Goal: Task Accomplishment & Management: Use online tool/utility

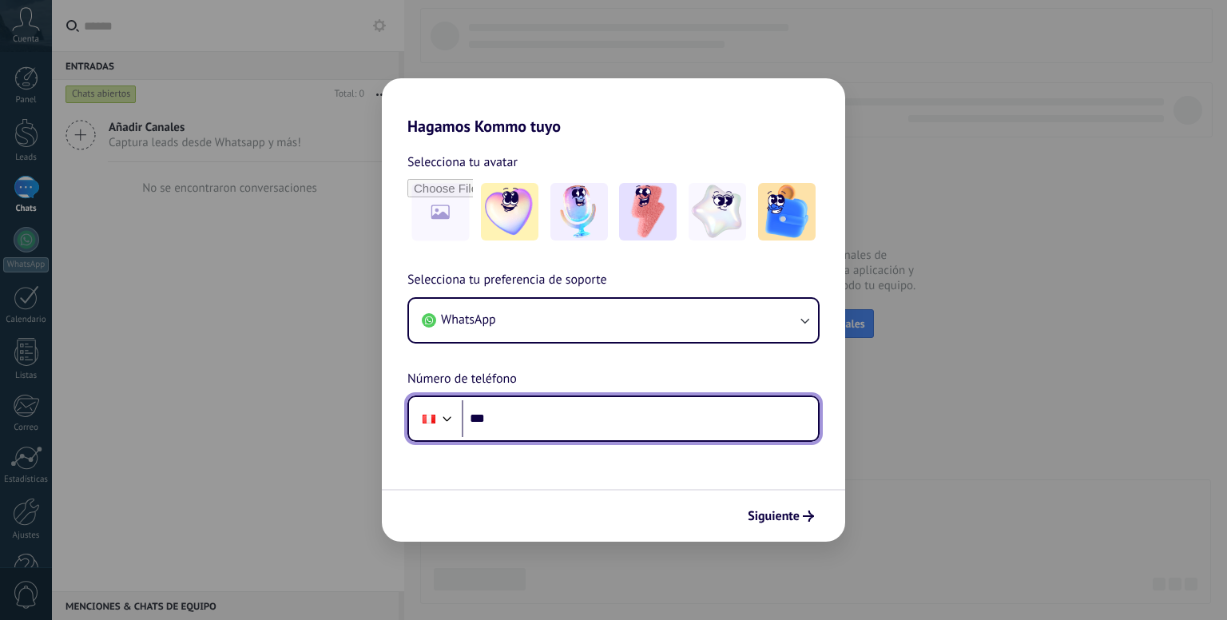
click at [645, 429] on input "***" at bounding box center [640, 418] width 356 height 37
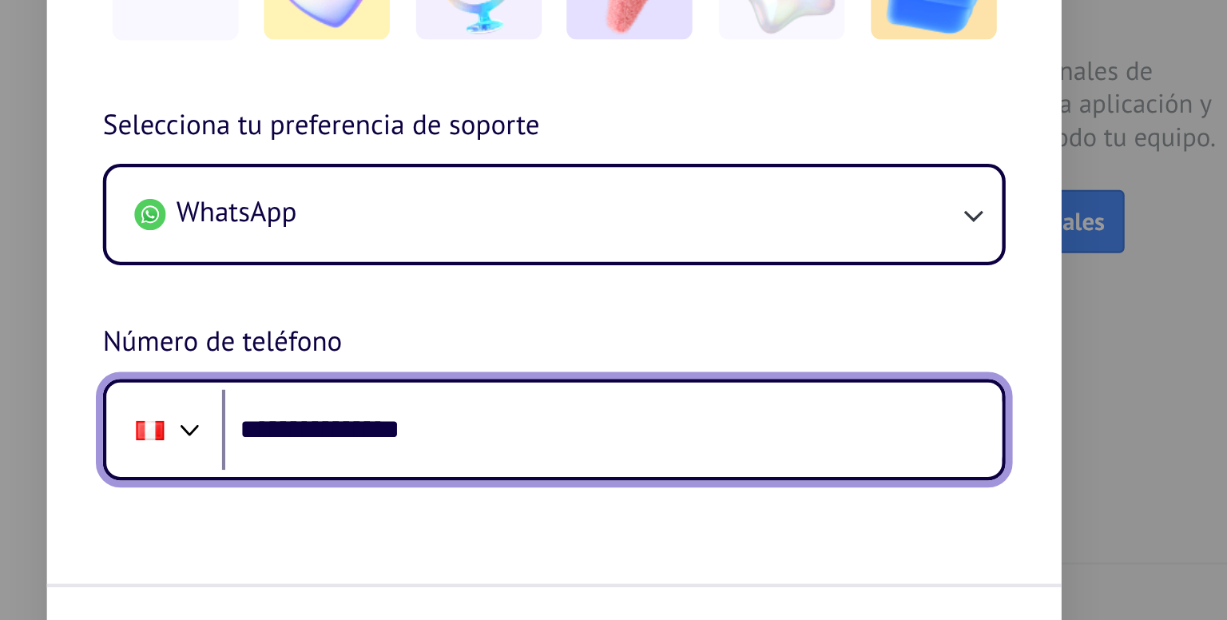
click at [621, 418] on input "**********" at bounding box center [640, 418] width 356 height 37
click at [508, 417] on input "**********" at bounding box center [640, 418] width 356 height 37
drag, startPoint x: 508, startPoint y: 417, endPoint x: 589, endPoint y: 411, distance: 81.7
click at [589, 411] on input "**********" at bounding box center [640, 418] width 356 height 37
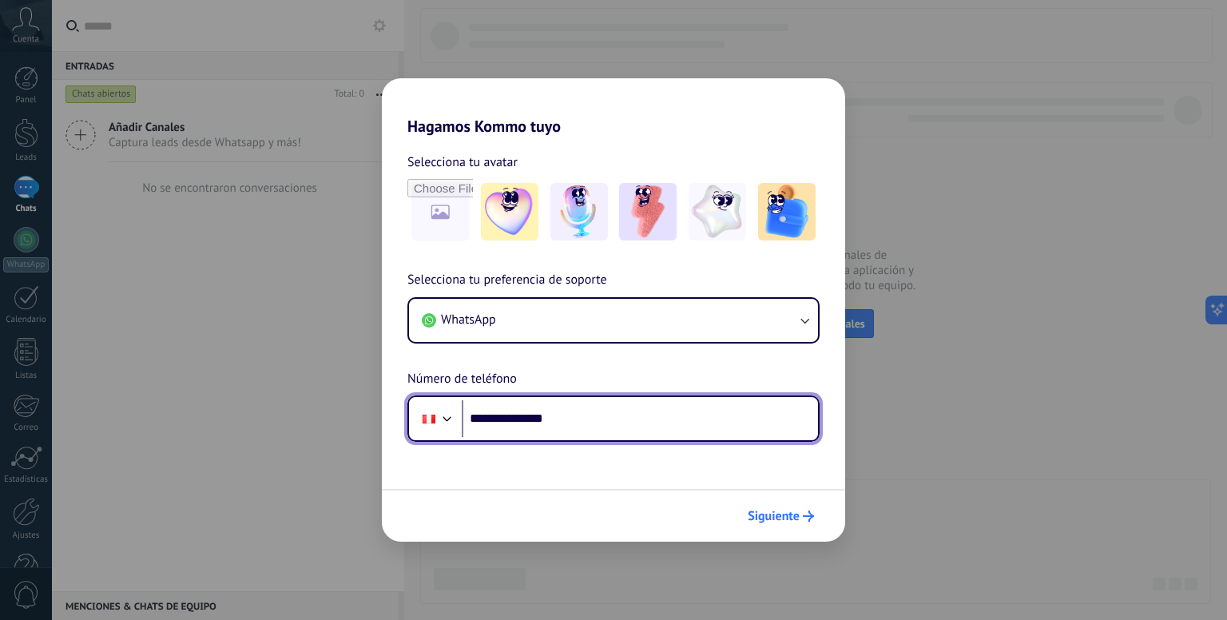
type input "**********"
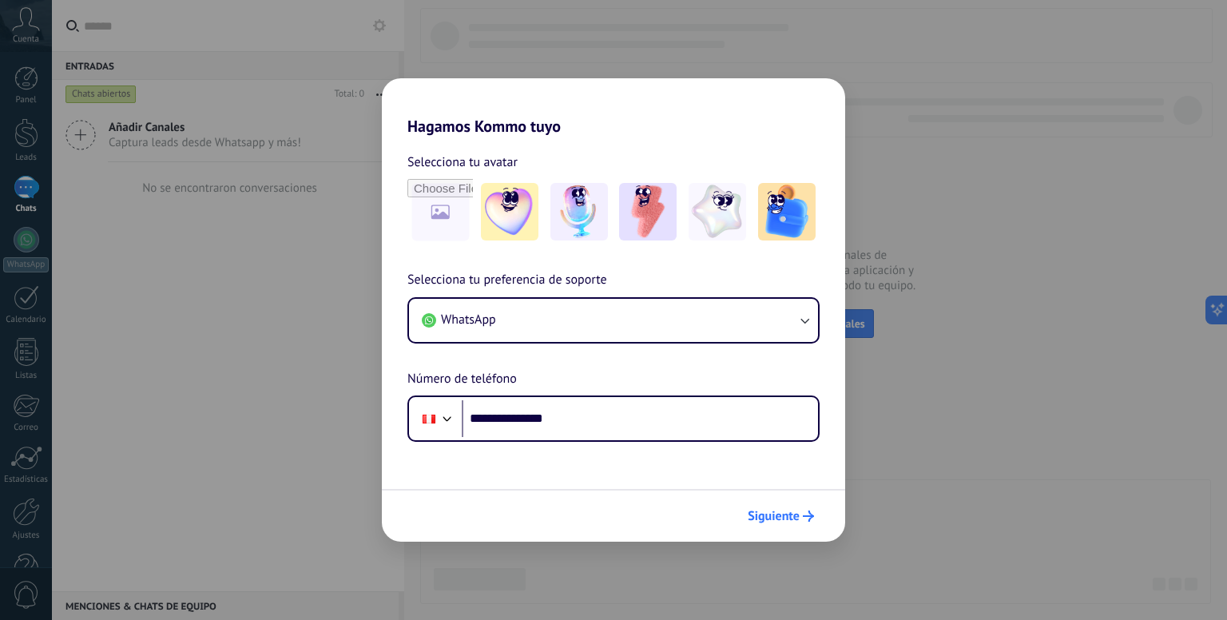
click at [786, 514] on span "Siguiente" at bounding box center [774, 515] width 52 height 11
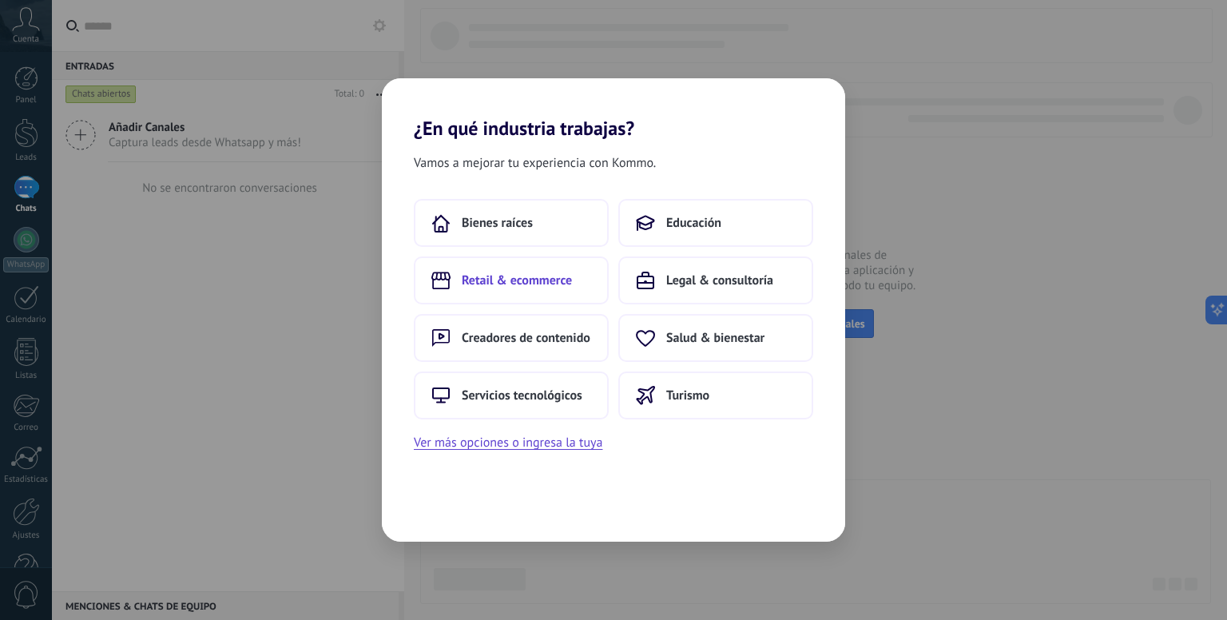
click at [561, 285] on span "Retail & ecommerce" at bounding box center [517, 280] width 110 height 16
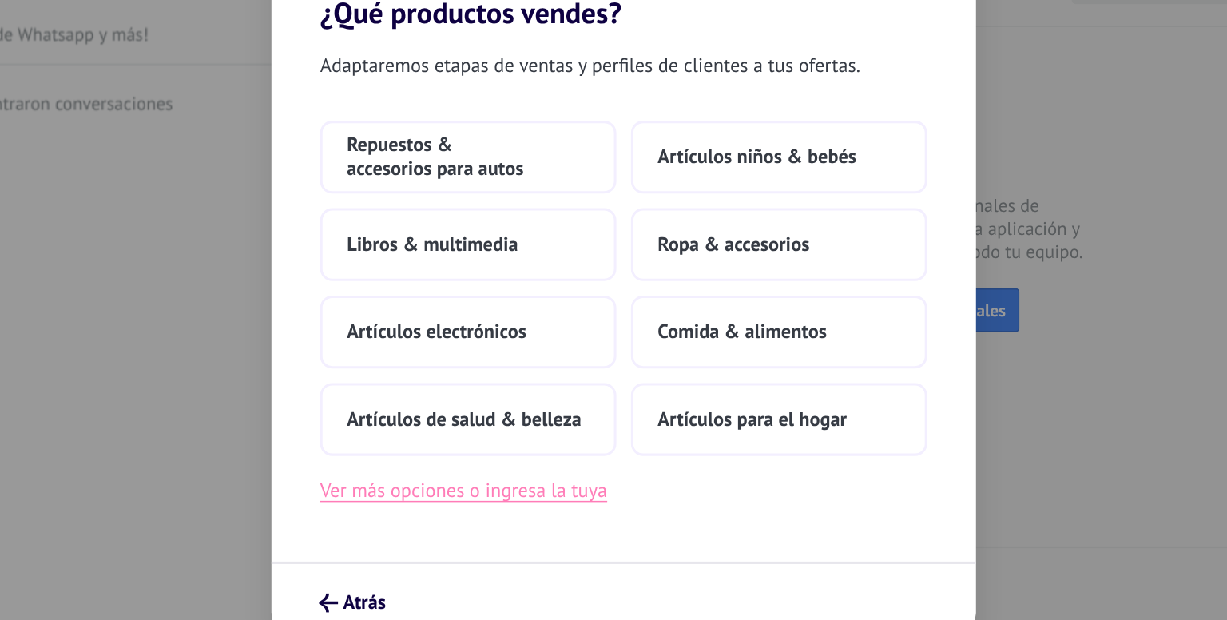
click at [545, 442] on button "Ver más opciones o ingresa la tuya" at bounding box center [508, 442] width 188 height 21
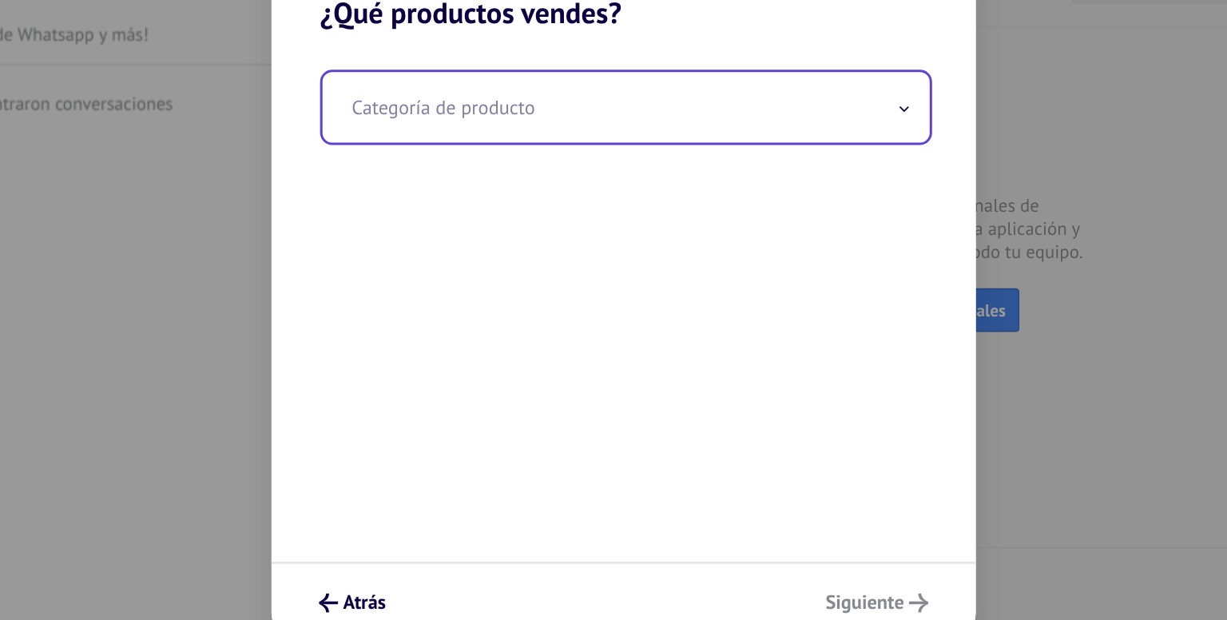
click at [661, 193] on input "text" at bounding box center [614, 190] width 399 height 46
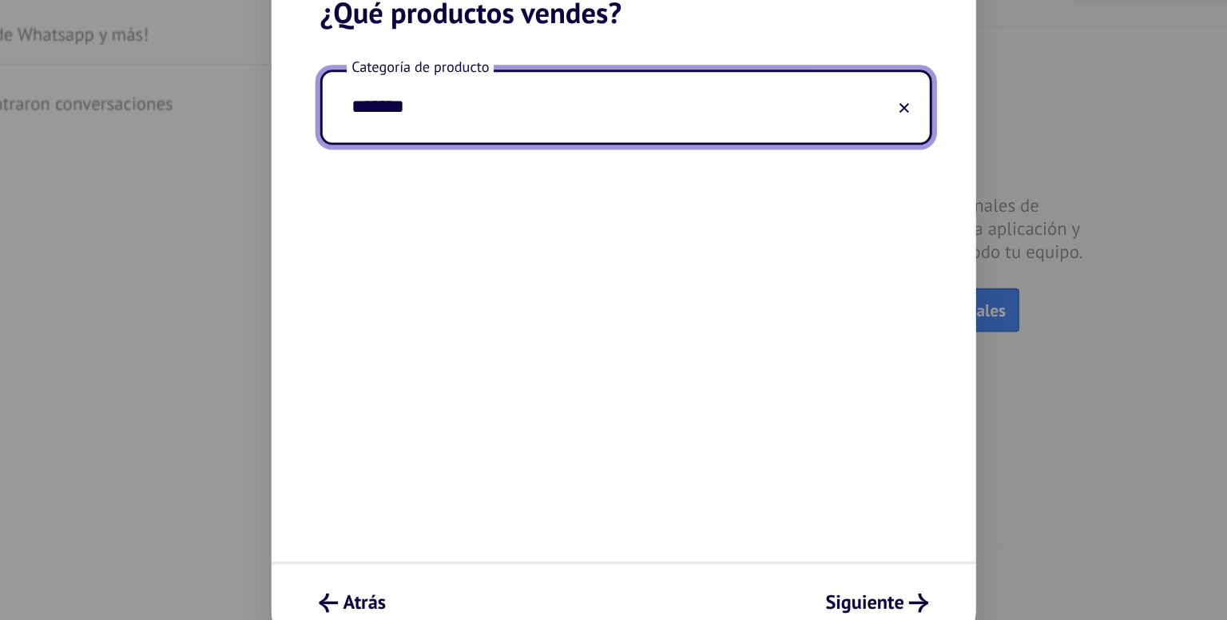
click at [533, 199] on input "*******" at bounding box center [614, 190] width 399 height 46
click at [660, 167] on input "*******" at bounding box center [614, 190] width 399 height 46
type input "*"
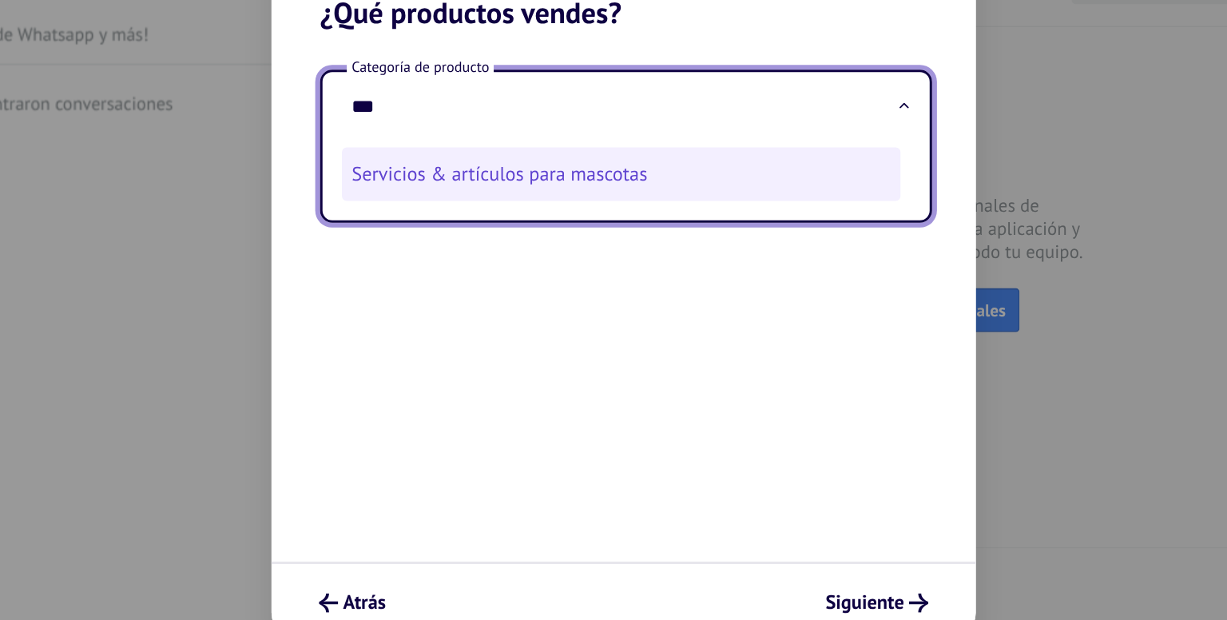
click at [562, 234] on li "Servicios & artículos para mascotas" at bounding box center [611, 233] width 367 height 35
type input "**********"
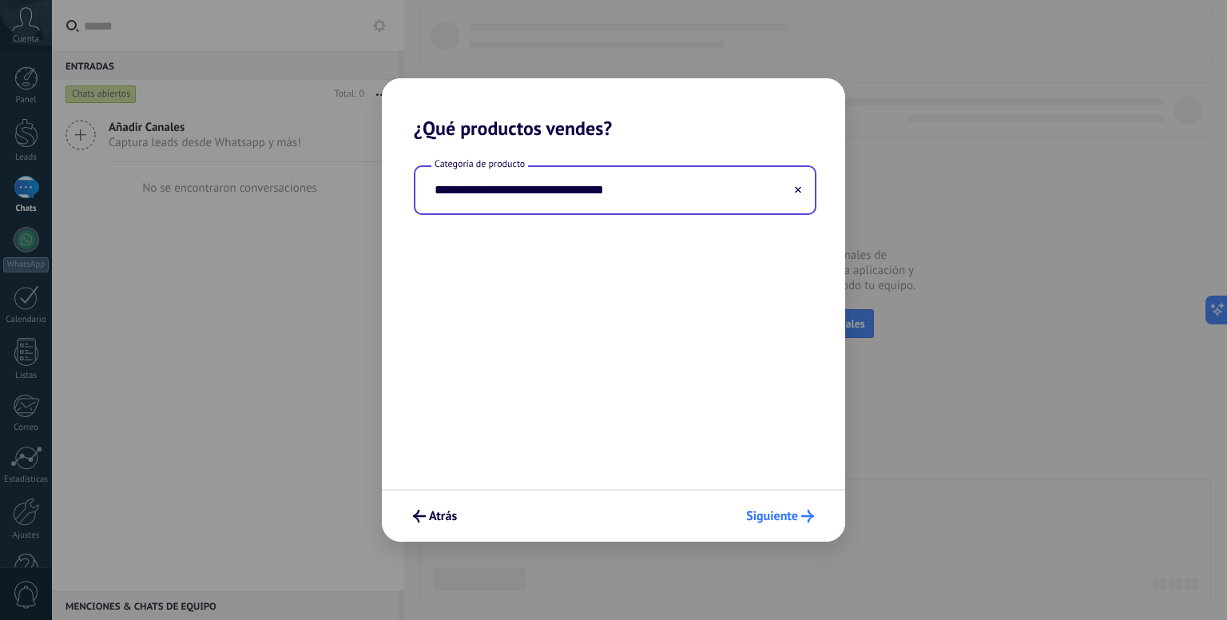
click at [773, 527] on button "Siguiente" at bounding box center [780, 515] width 82 height 27
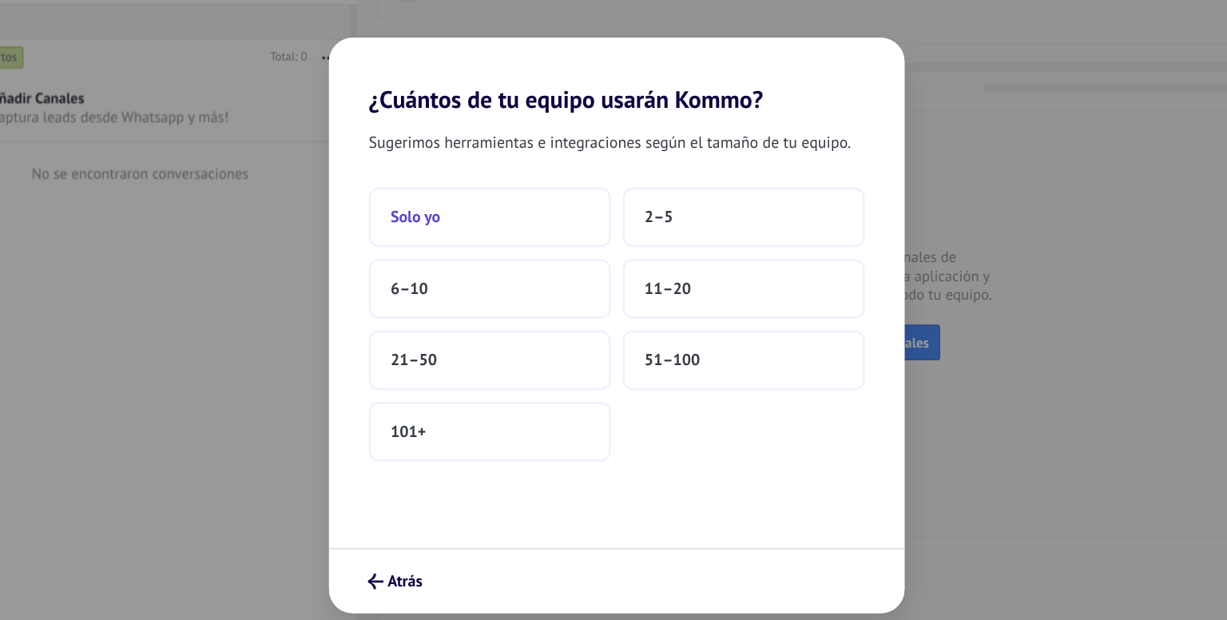
click at [546, 223] on button "Solo yo" at bounding box center [511, 223] width 195 height 48
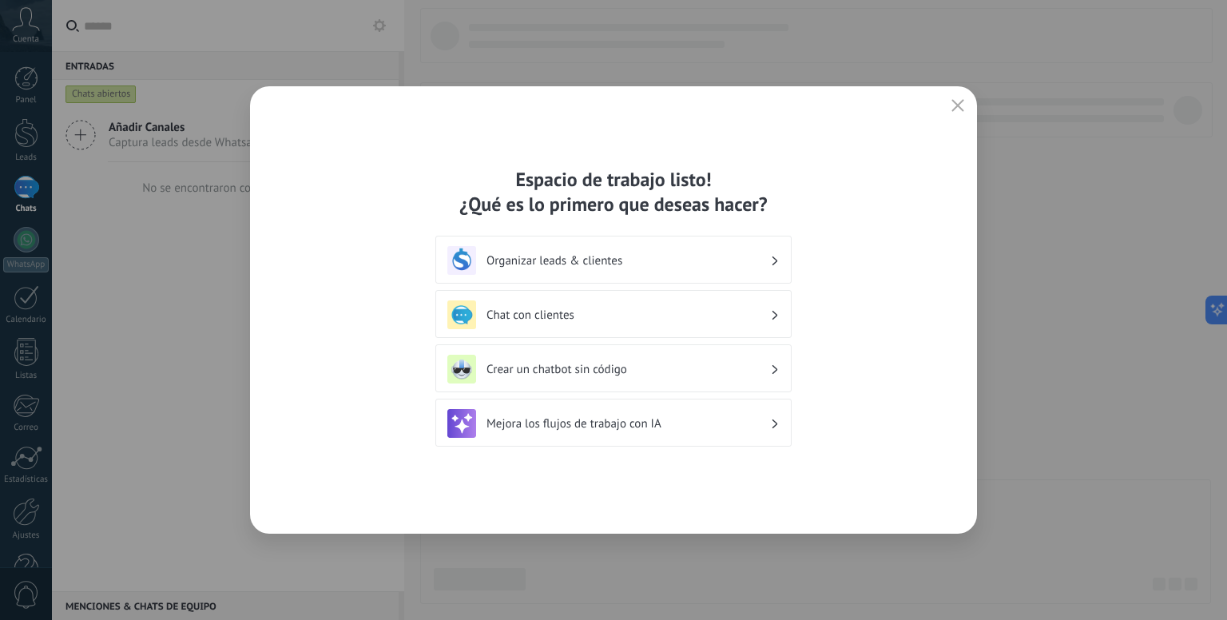
click at [955, 102] on icon "button" at bounding box center [957, 105] width 13 height 13
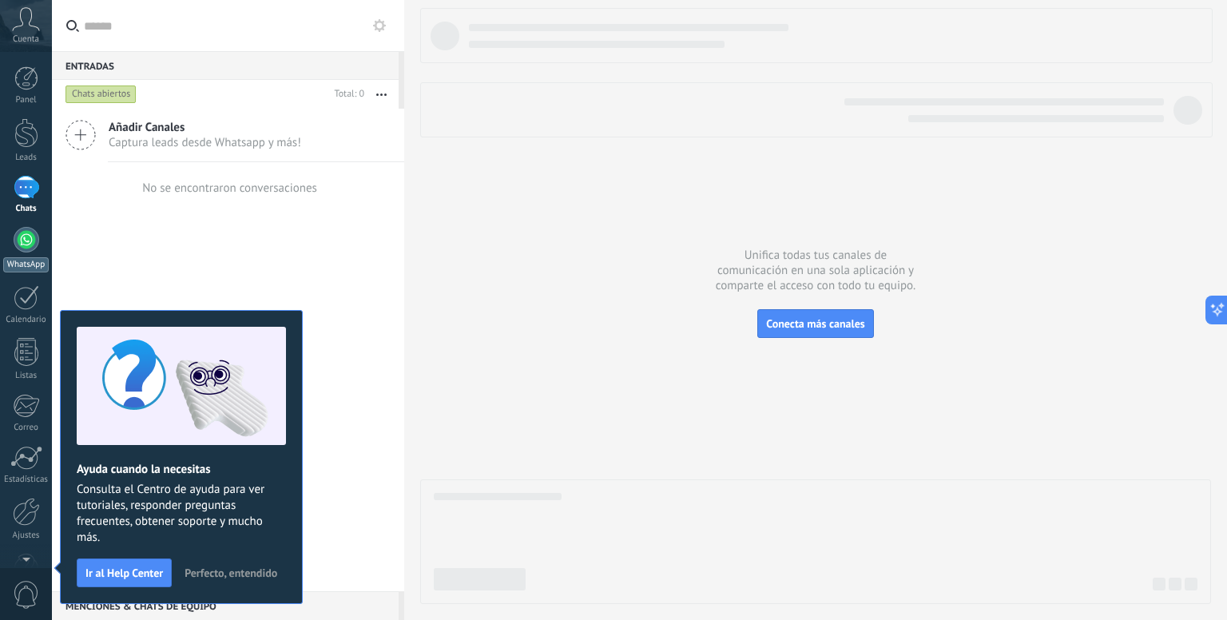
click at [27, 208] on div "Chats" at bounding box center [26, 209] width 46 height 10
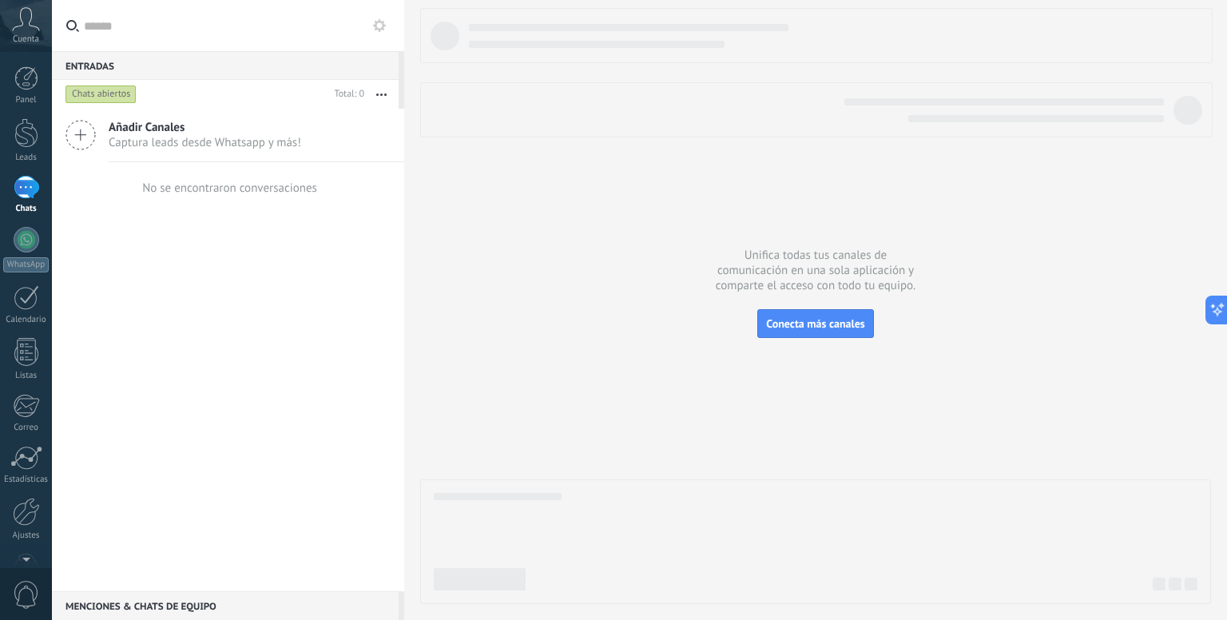
click at [229, 121] on span "Añadir Canales" at bounding box center [205, 127] width 192 height 15
click at [0, 0] on link "Plantillas" at bounding box center [0, 0] width 0 height 0
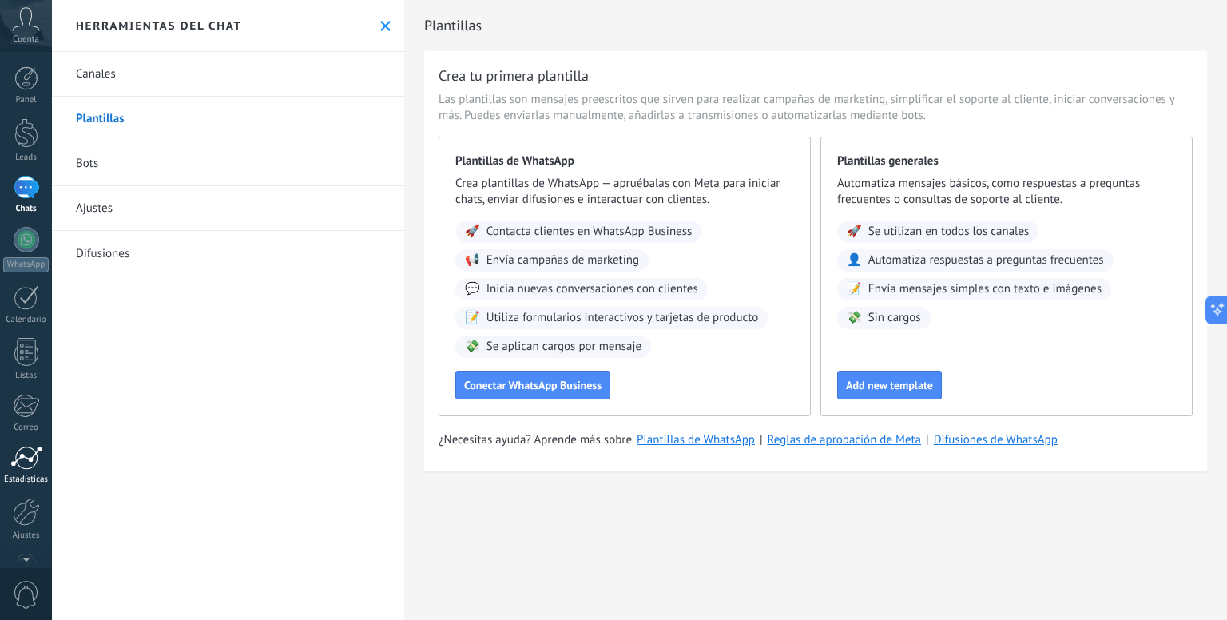
scroll to position [44, 0]
click at [16, 394] on div "Panel Leads Chats WhatsApp Clientes" at bounding box center [26, 295] width 52 height 546
click at [20, 357] on div at bounding box center [26, 362] width 26 height 24
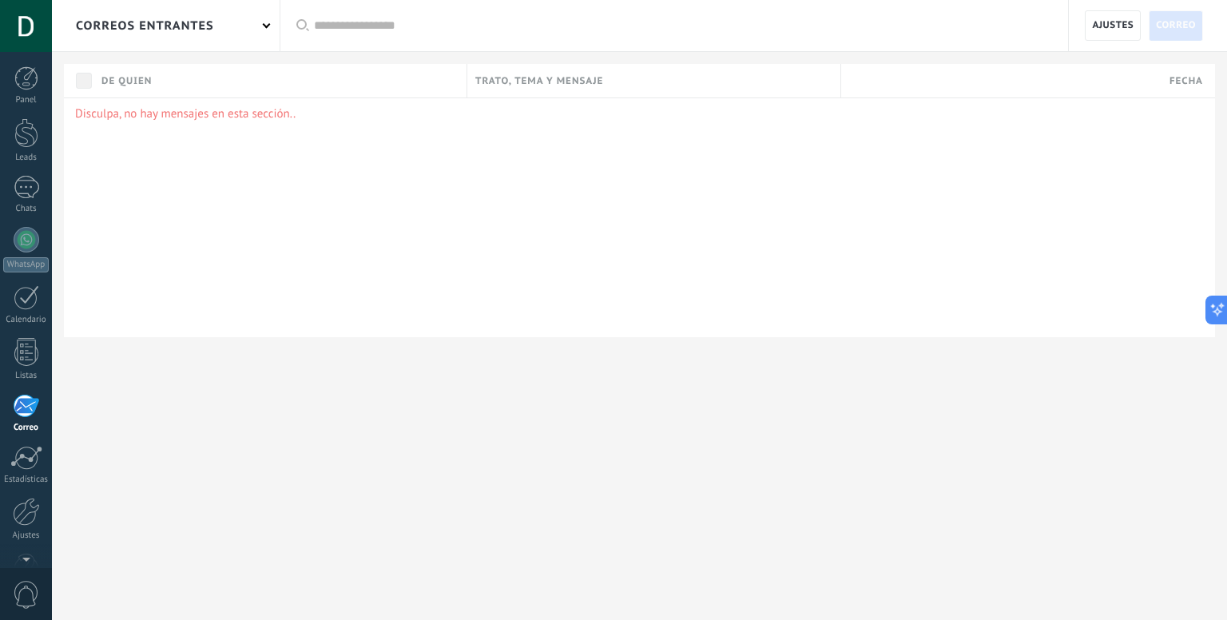
scroll to position [44, 0]
click at [28, 228] on div "Panel Leads Chats WhatsApp Clientes" at bounding box center [26, 295] width 52 height 546
click at [27, 263] on div at bounding box center [27, 253] width 26 height 25
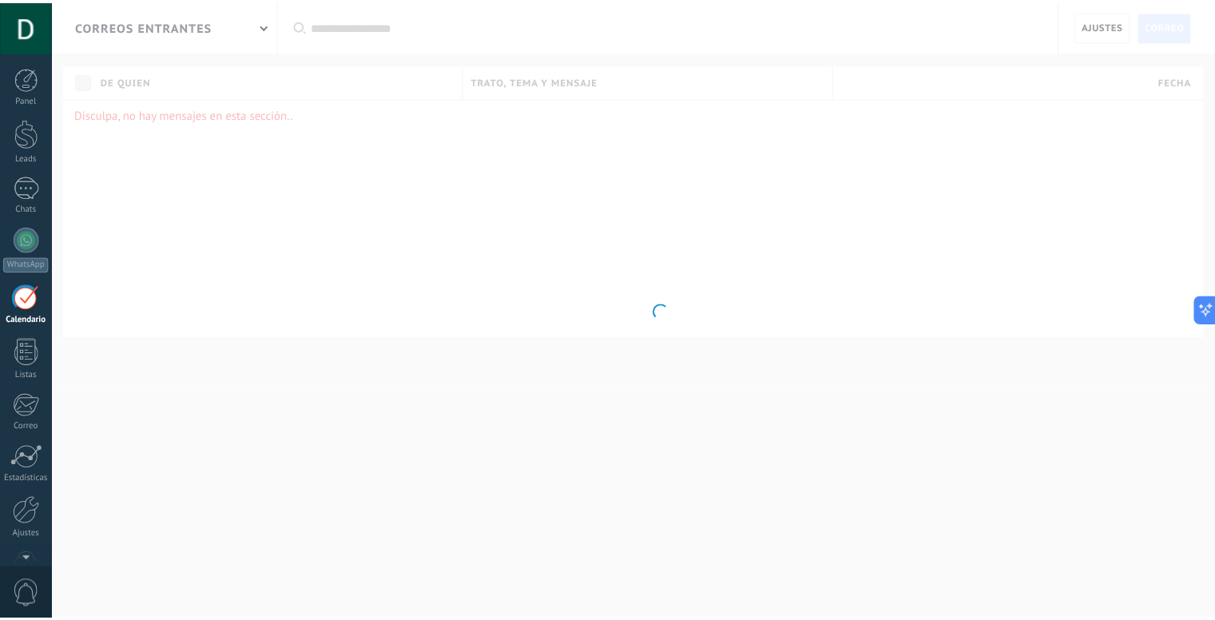
scroll to position [44, 0]
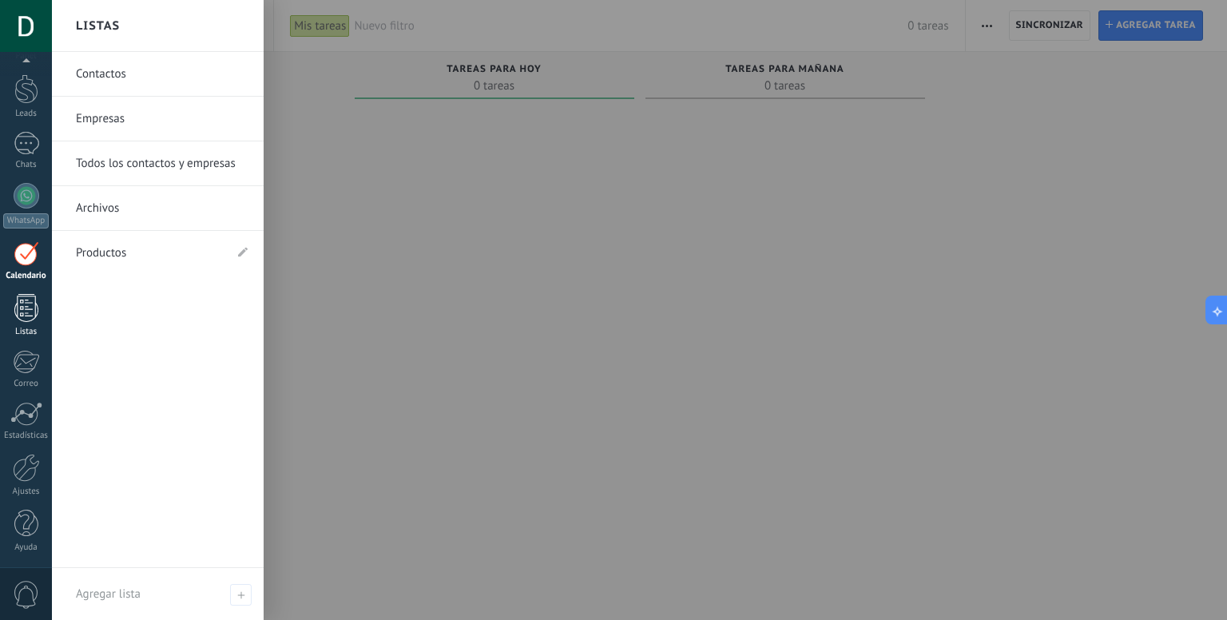
click at [25, 307] on div at bounding box center [26, 308] width 24 height 28
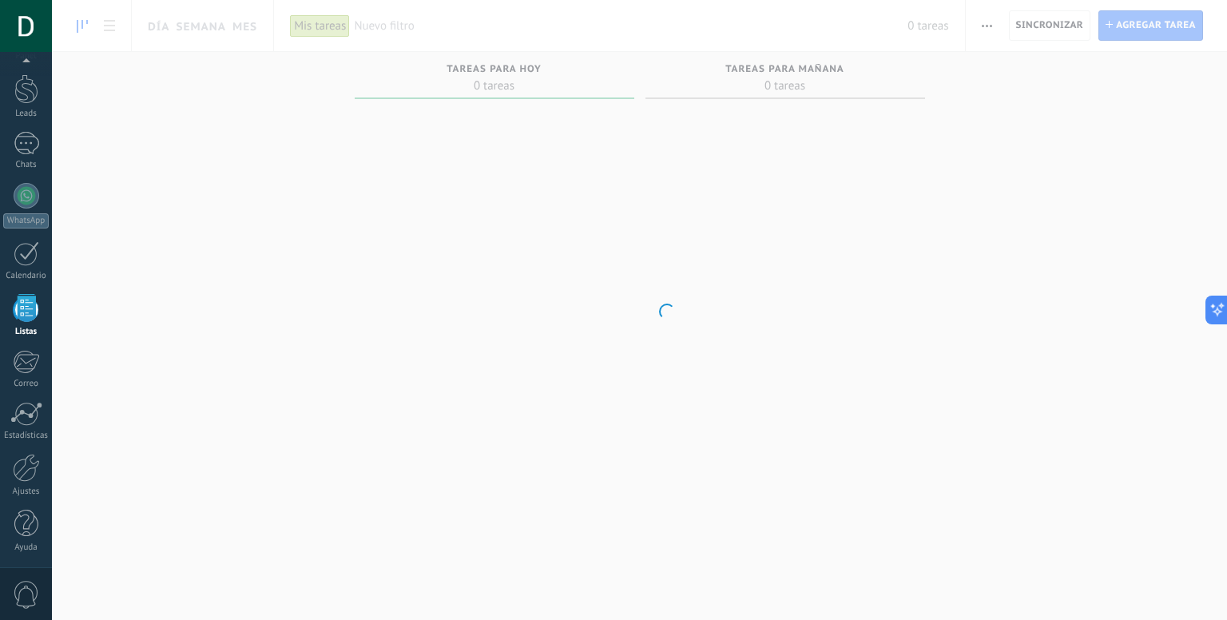
click at [25, 397] on div "Panel Leads Chats WhatsApp Clientes" at bounding box center [26, 295] width 52 height 546
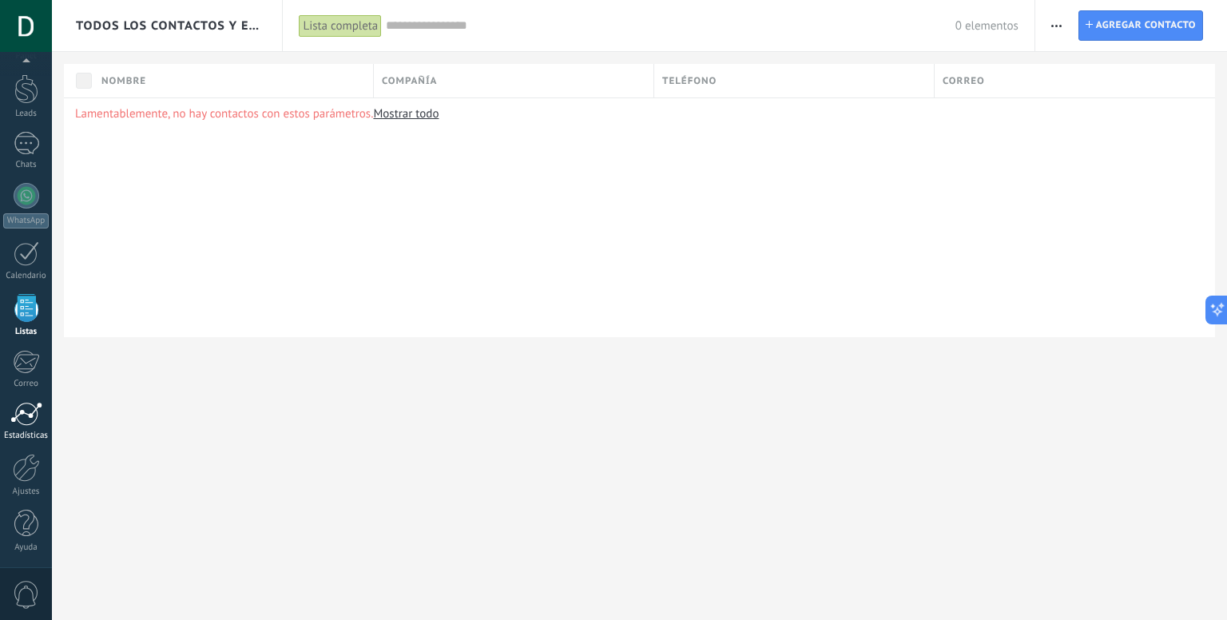
click at [25, 419] on div at bounding box center [26, 414] width 32 height 24
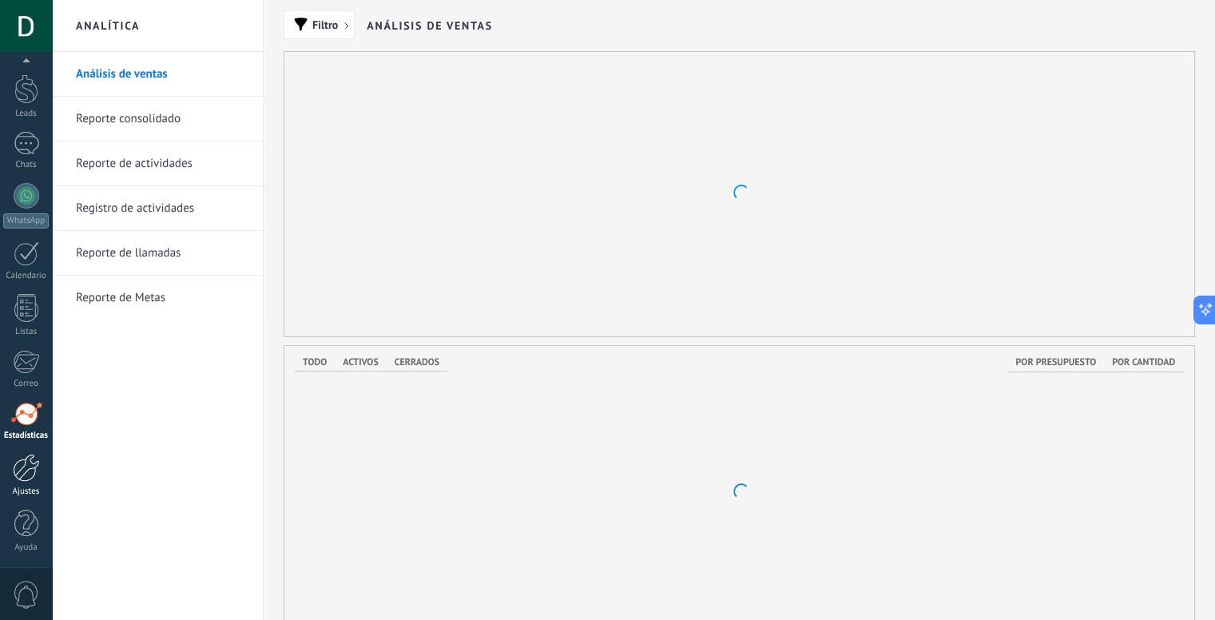
click at [29, 461] on div at bounding box center [26, 468] width 27 height 28
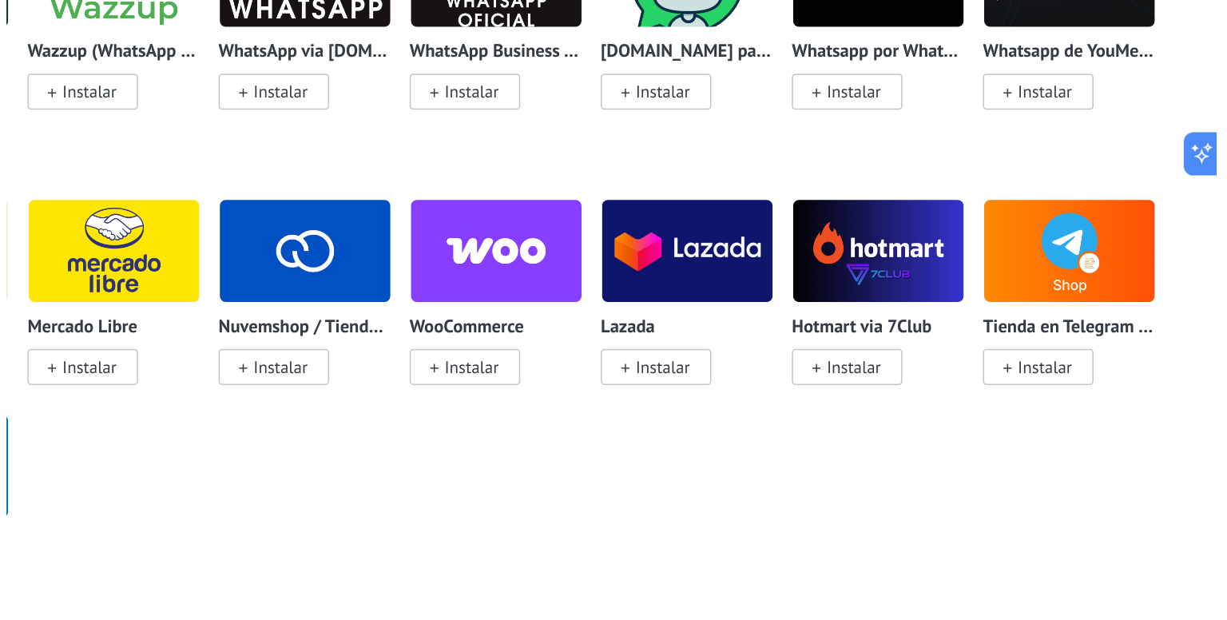
scroll to position [588, 0]
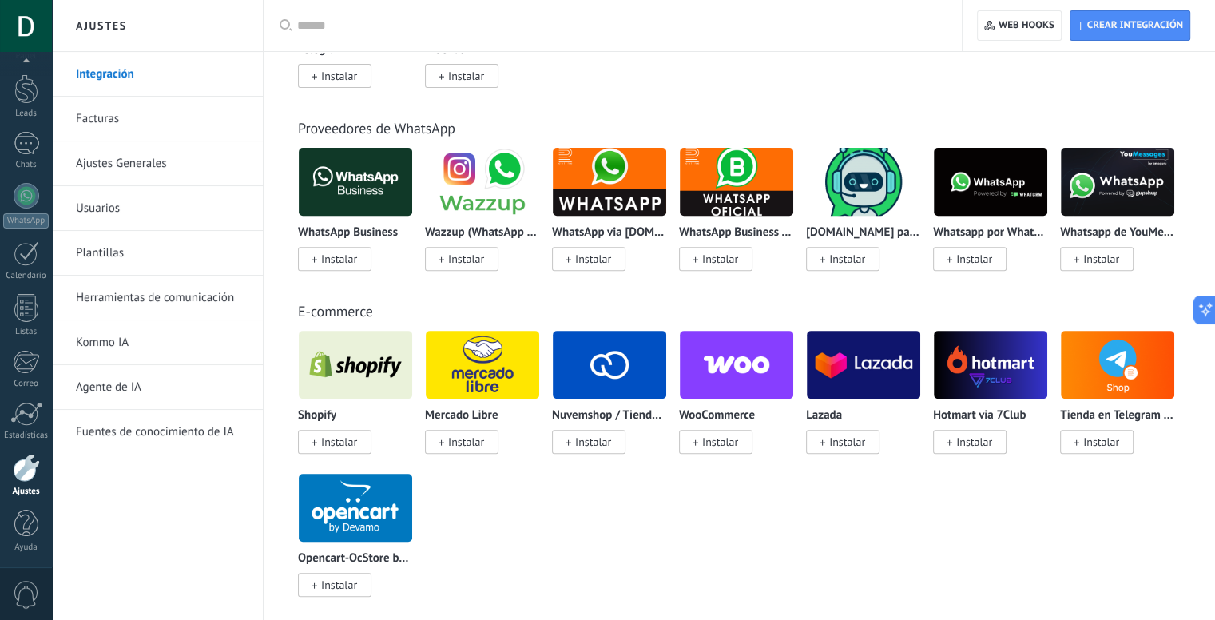
click at [335, 252] on span "Instalar" at bounding box center [334, 259] width 73 height 24
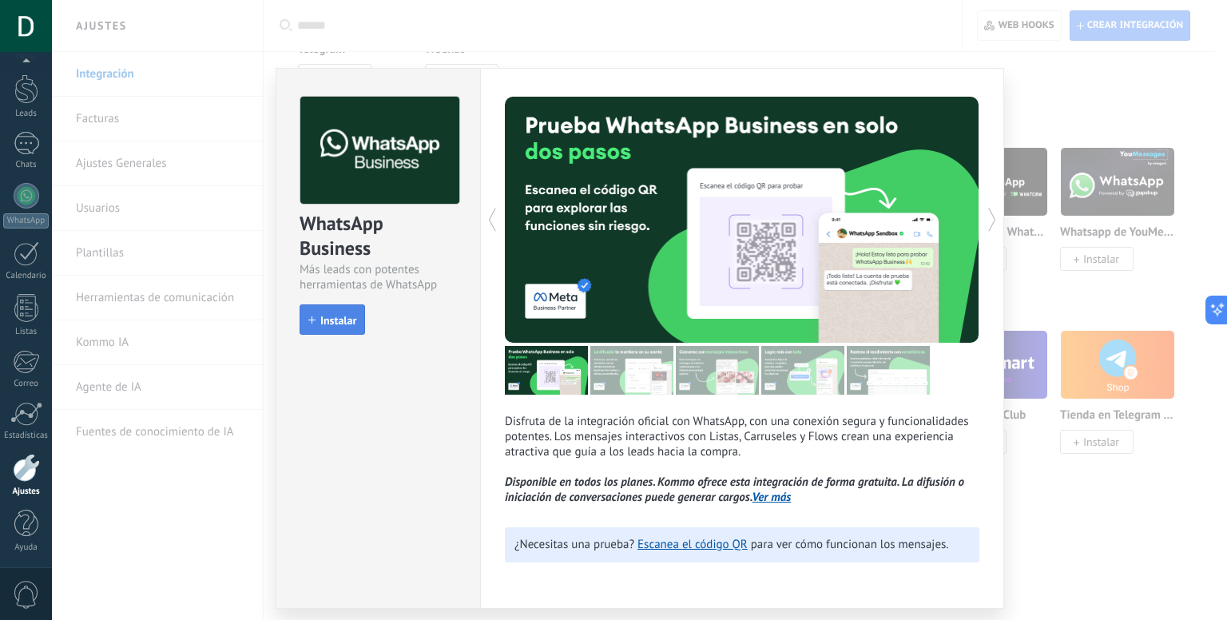
click at [333, 315] on span "Instalar" at bounding box center [338, 320] width 36 height 11
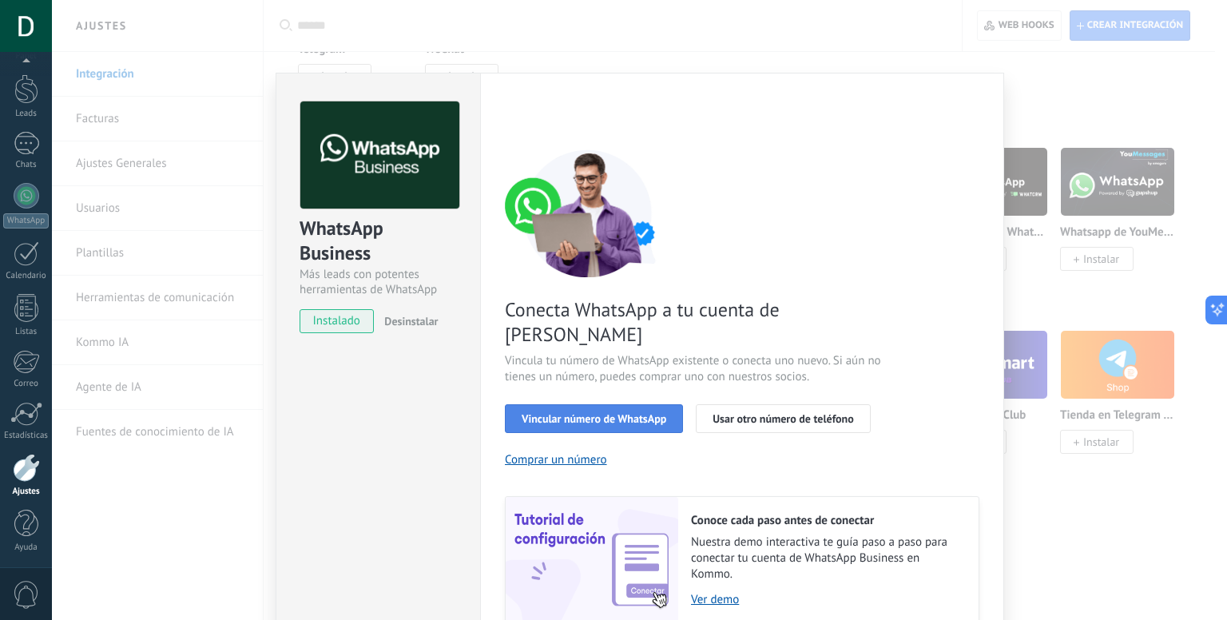
click at [585, 413] on span "Vincular número de WhatsApp" at bounding box center [594, 418] width 145 height 11
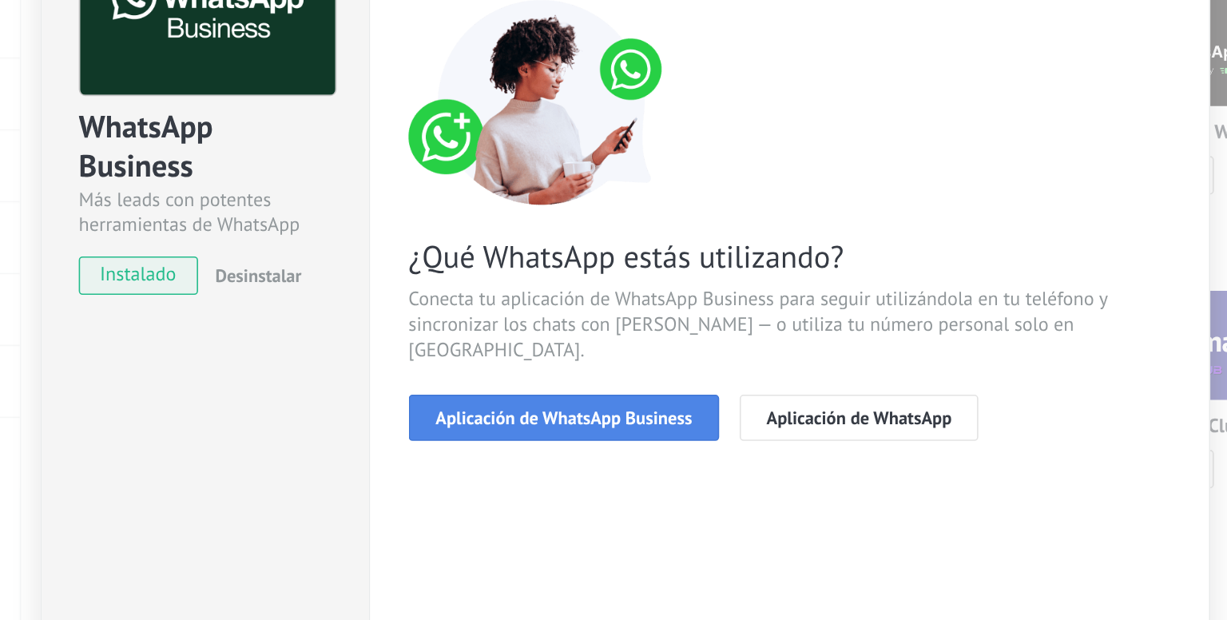
scroll to position [587, 0]
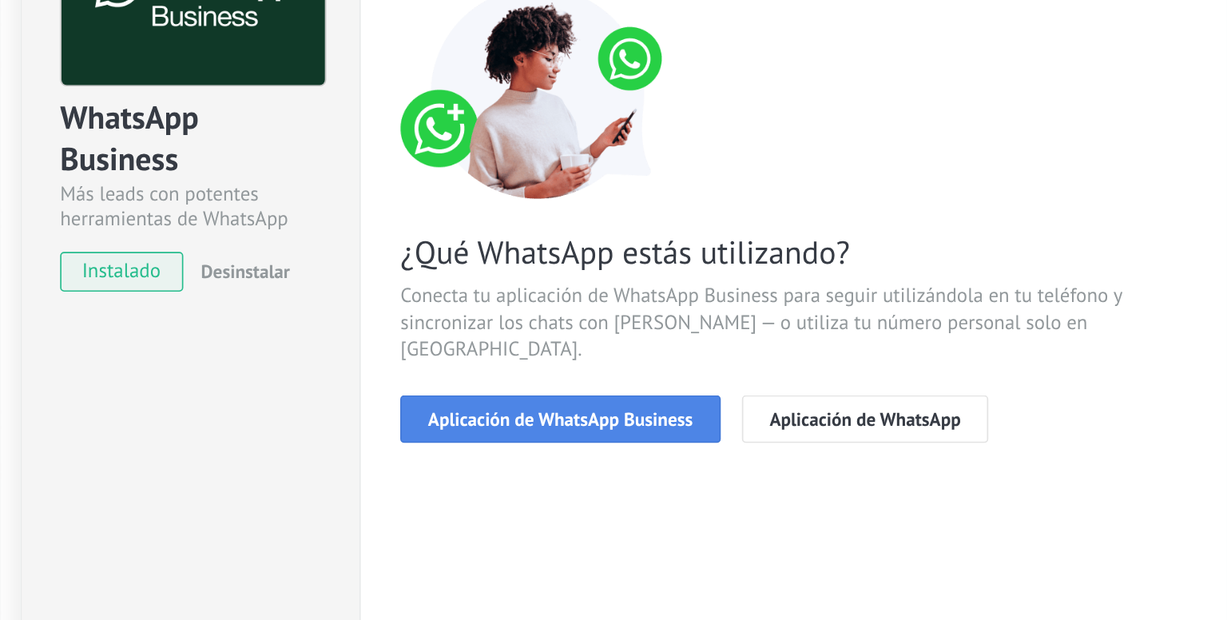
click at [670, 404] on span "Aplicación de WhatsApp Business" at bounding box center [602, 409] width 160 height 11
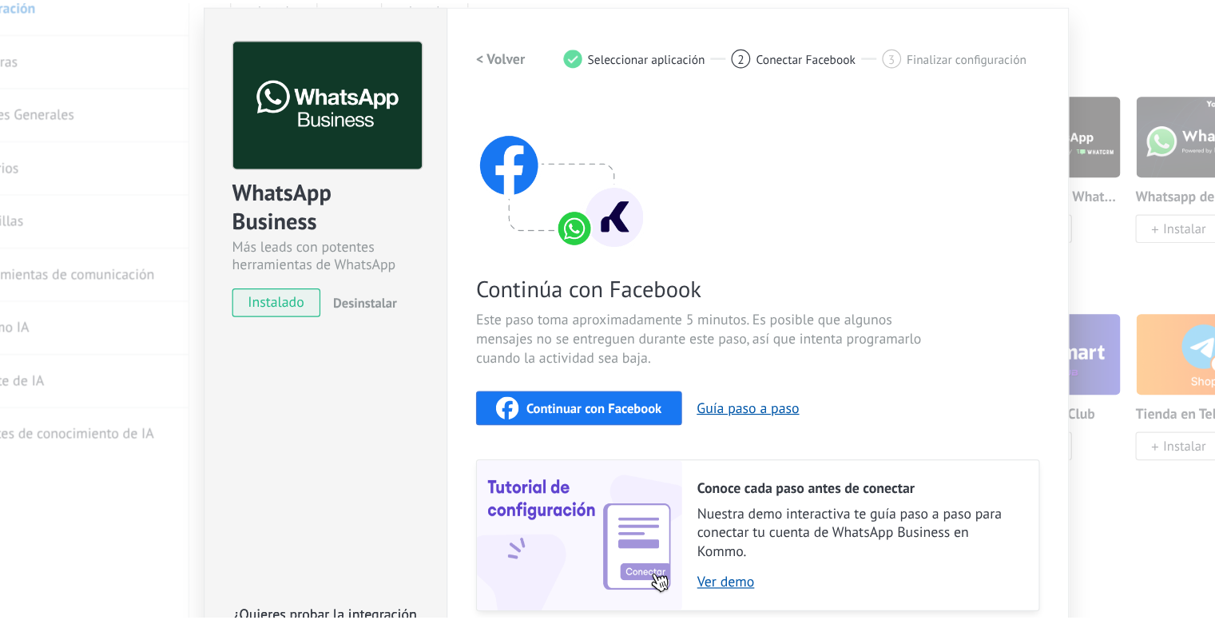
scroll to position [588, 0]
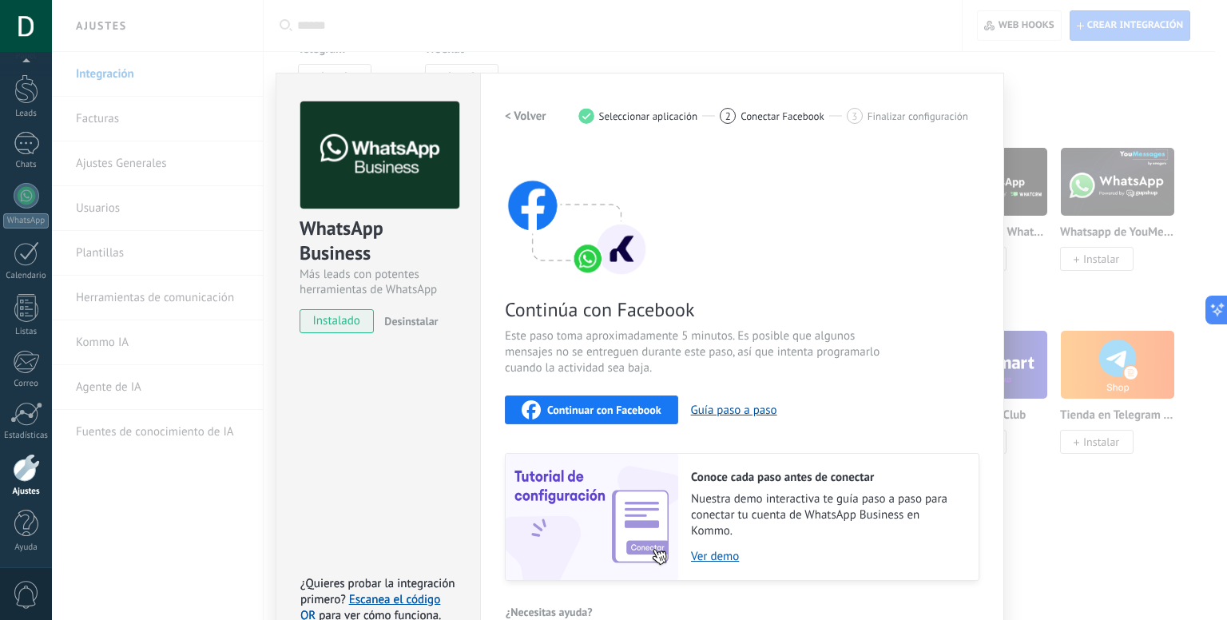
click at [1214, 409] on div "WhatsApp Business Más leads con potentes herramientas de WhatsApp instalado Des…" at bounding box center [639, 310] width 1175 height 620
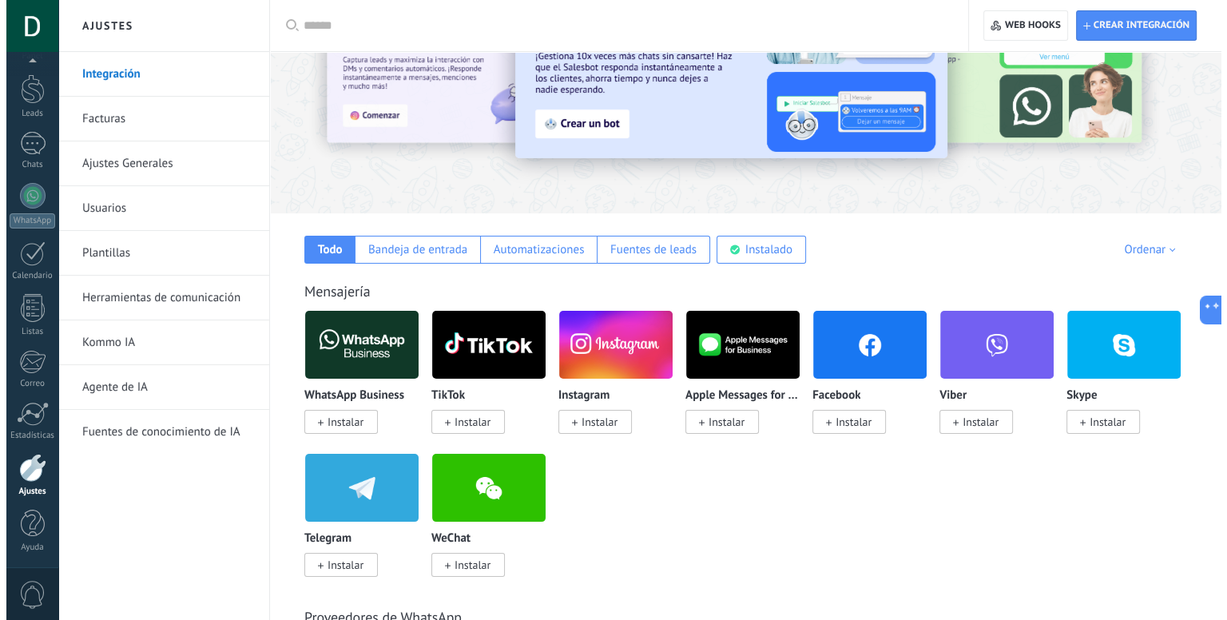
scroll to position [0, 0]
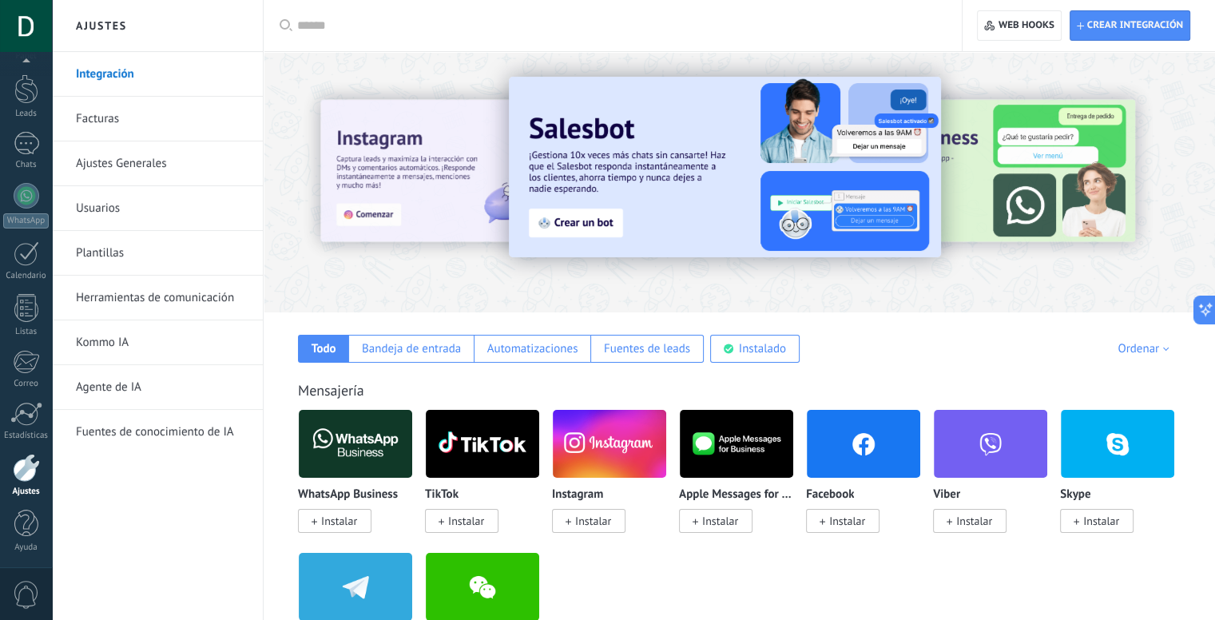
click at [406, 19] on input "text" at bounding box center [618, 26] width 642 height 17
type input "*"
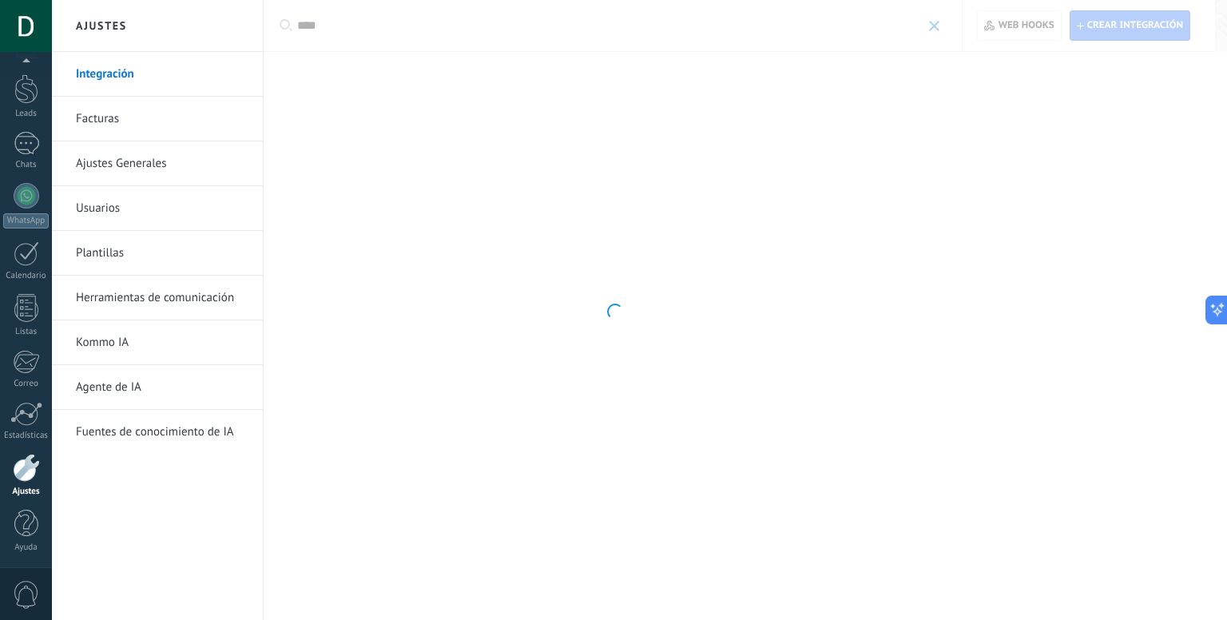
type input "****"
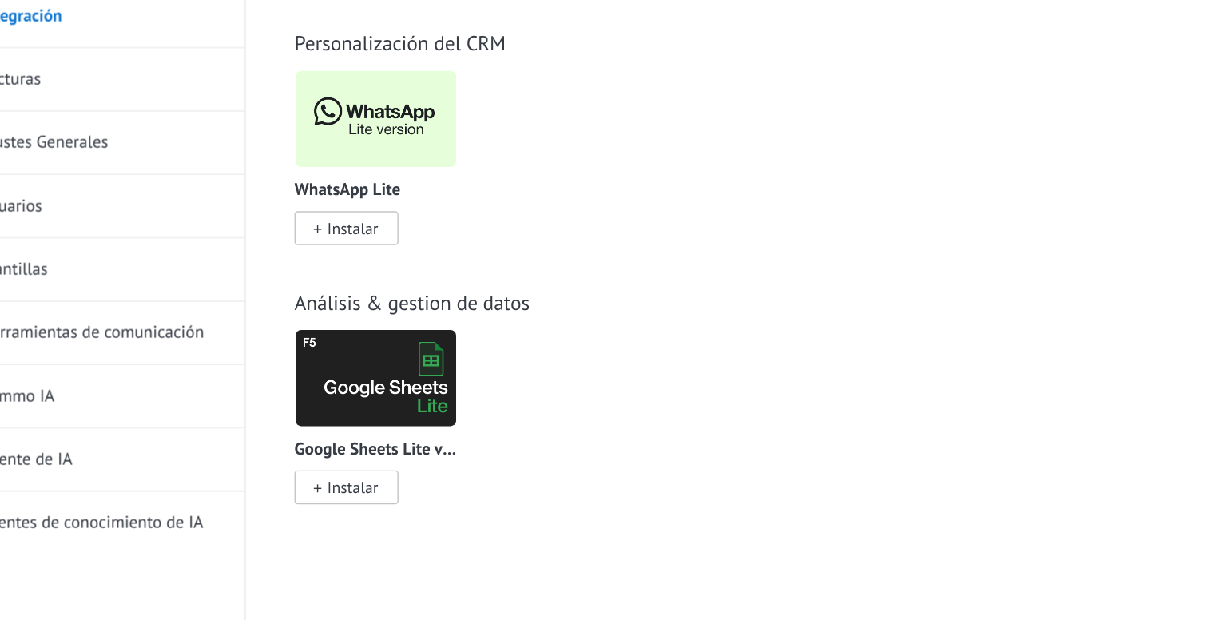
click at [330, 227] on span "Instalar" at bounding box center [339, 223] width 36 height 14
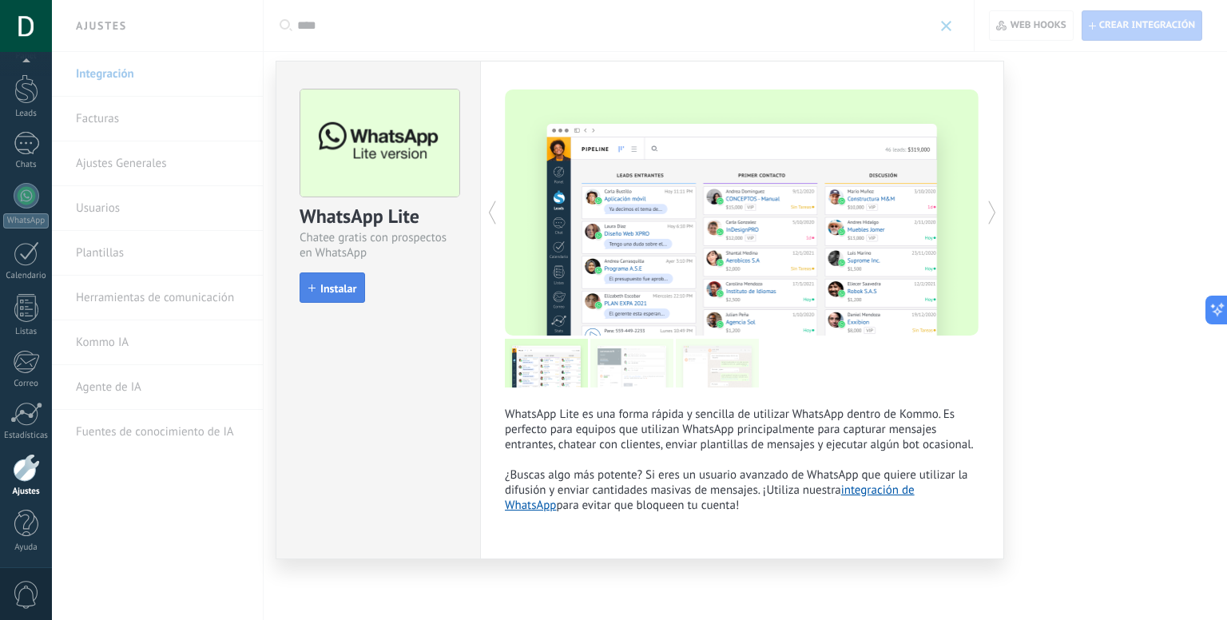
click at [342, 284] on span "Instalar" at bounding box center [338, 288] width 36 height 11
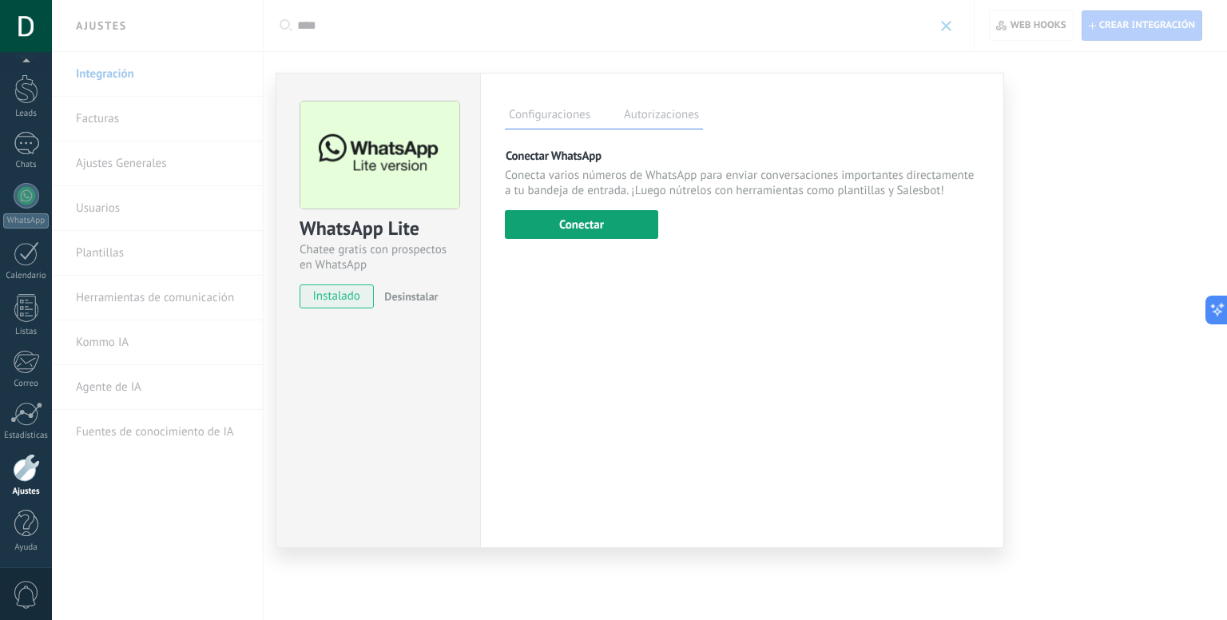
click at [597, 222] on button "Conectar" at bounding box center [581, 224] width 153 height 29
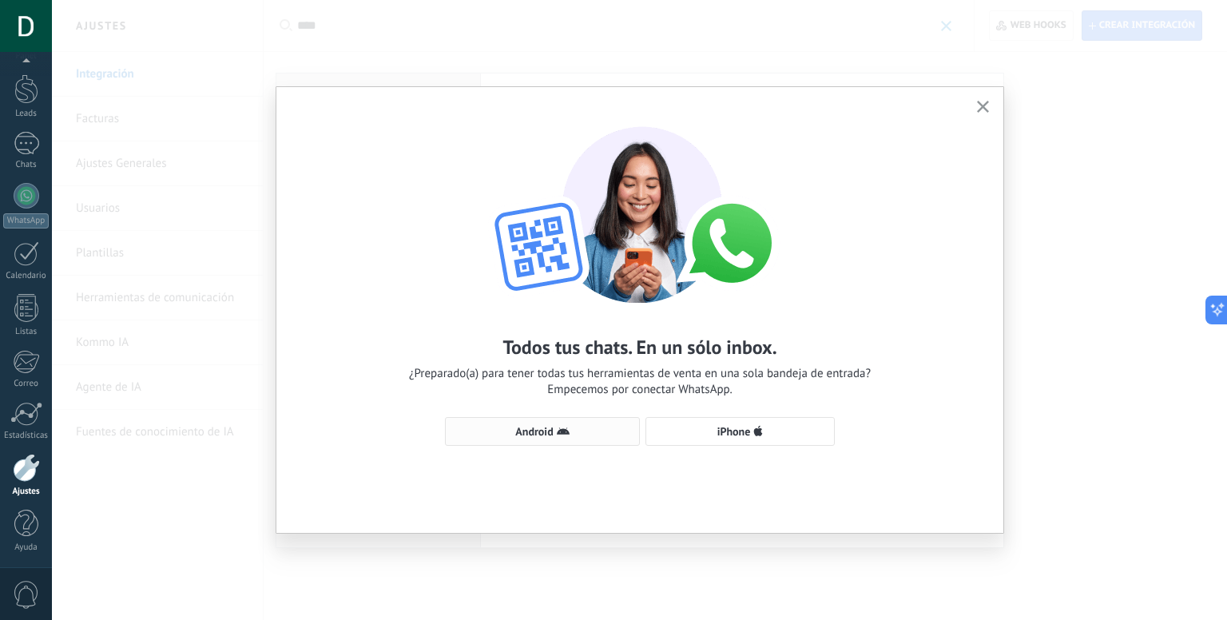
click at [587, 432] on span "Android" at bounding box center [542, 431] width 177 height 13
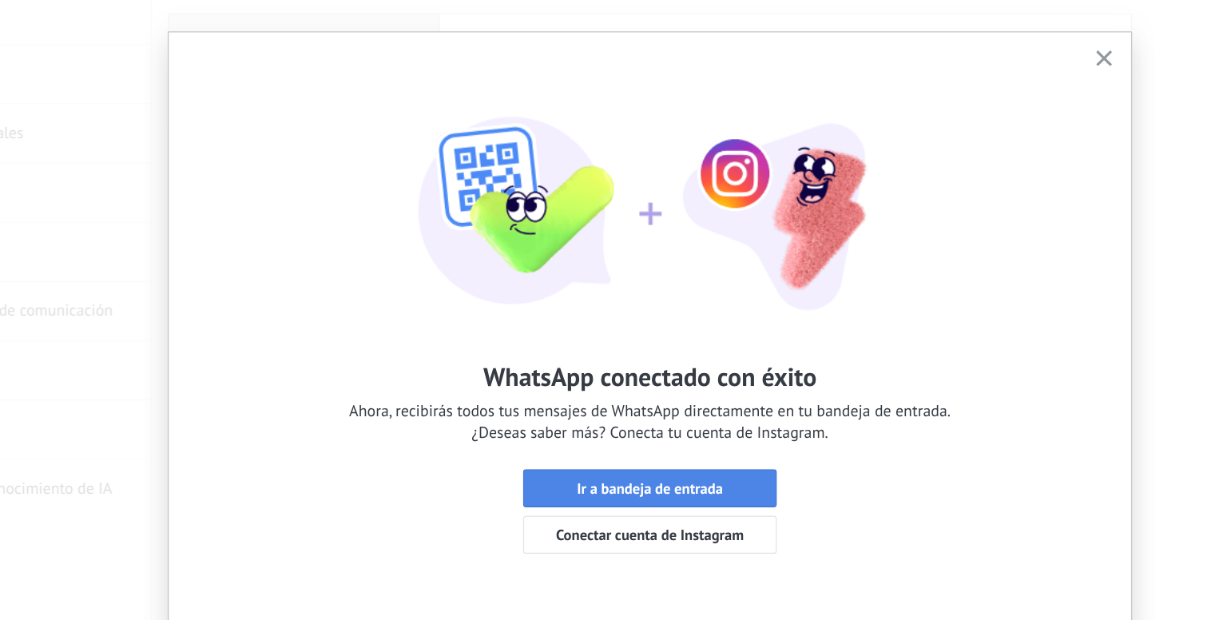
click at [642, 428] on span "Ir a bandeja de entrada" at bounding box center [640, 431] width 110 height 11
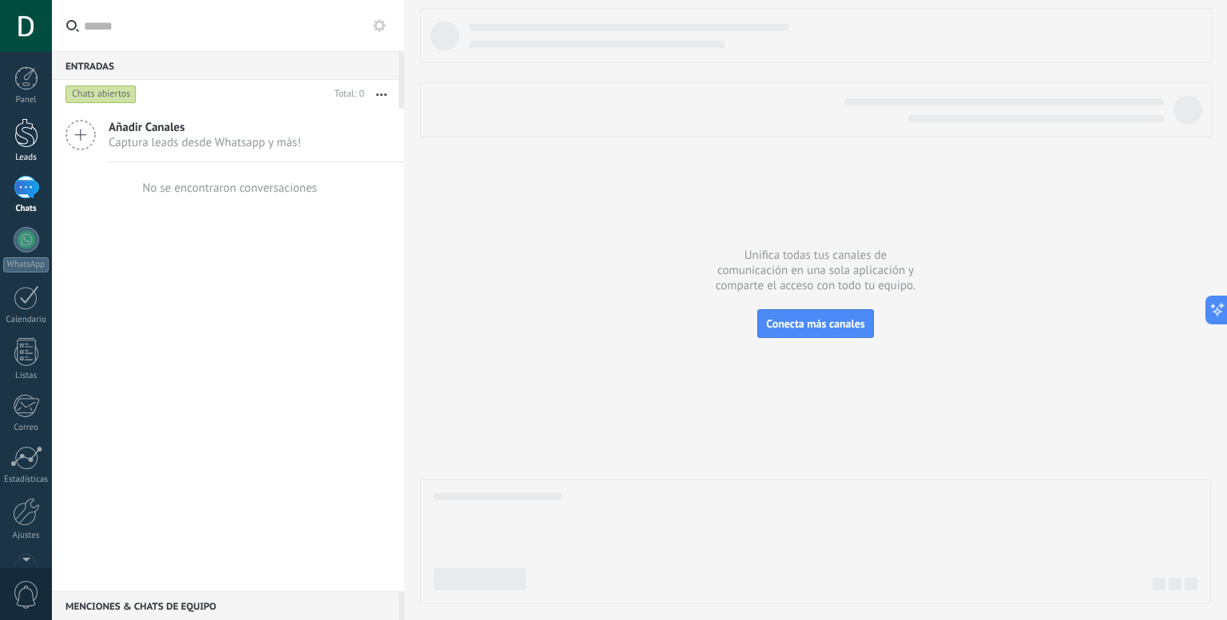
click at [34, 141] on div at bounding box center [26, 133] width 24 height 30
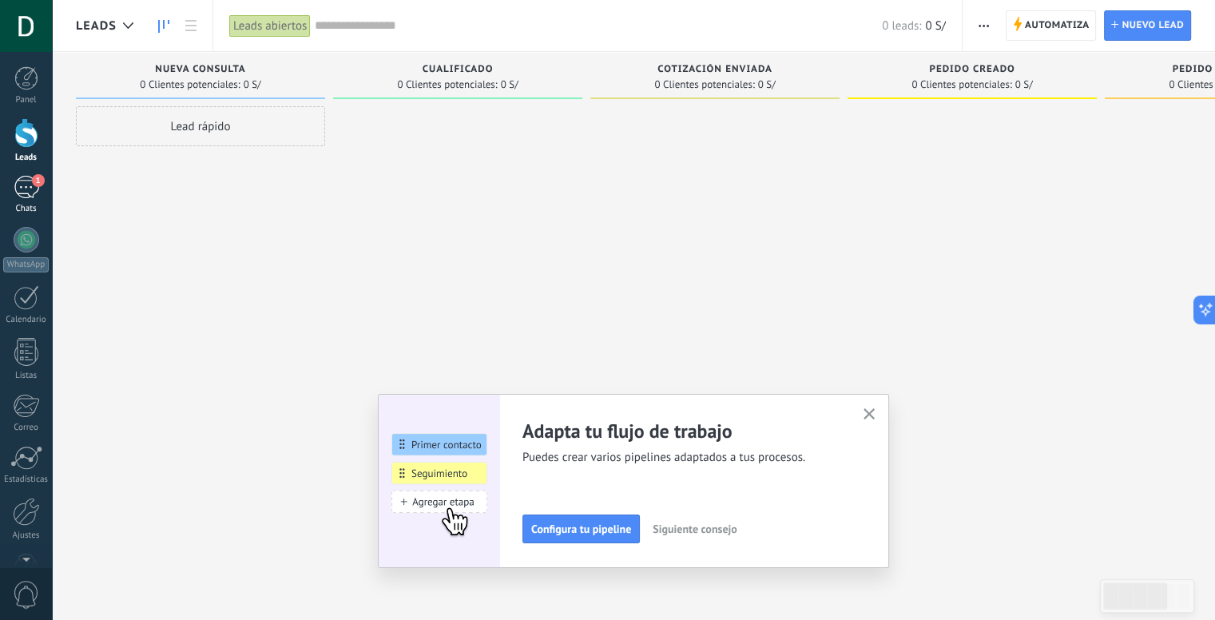
click at [17, 187] on div "1" at bounding box center [27, 187] width 26 height 23
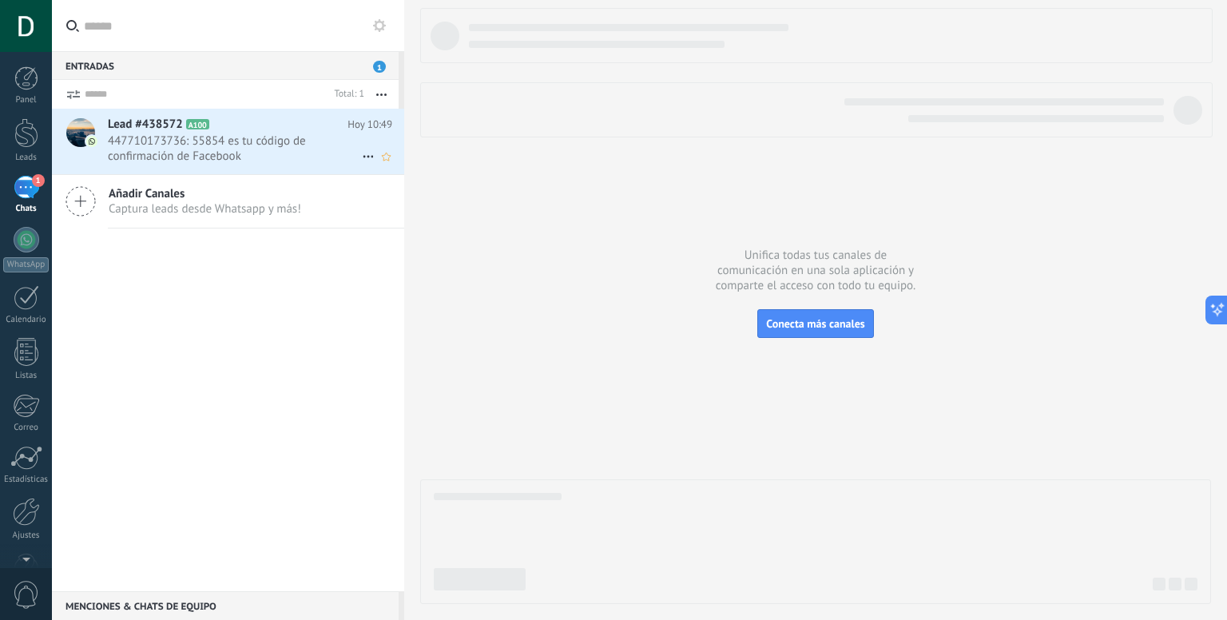
click at [201, 129] on h2 "Lead #438572 A100" at bounding box center [228, 125] width 240 height 16
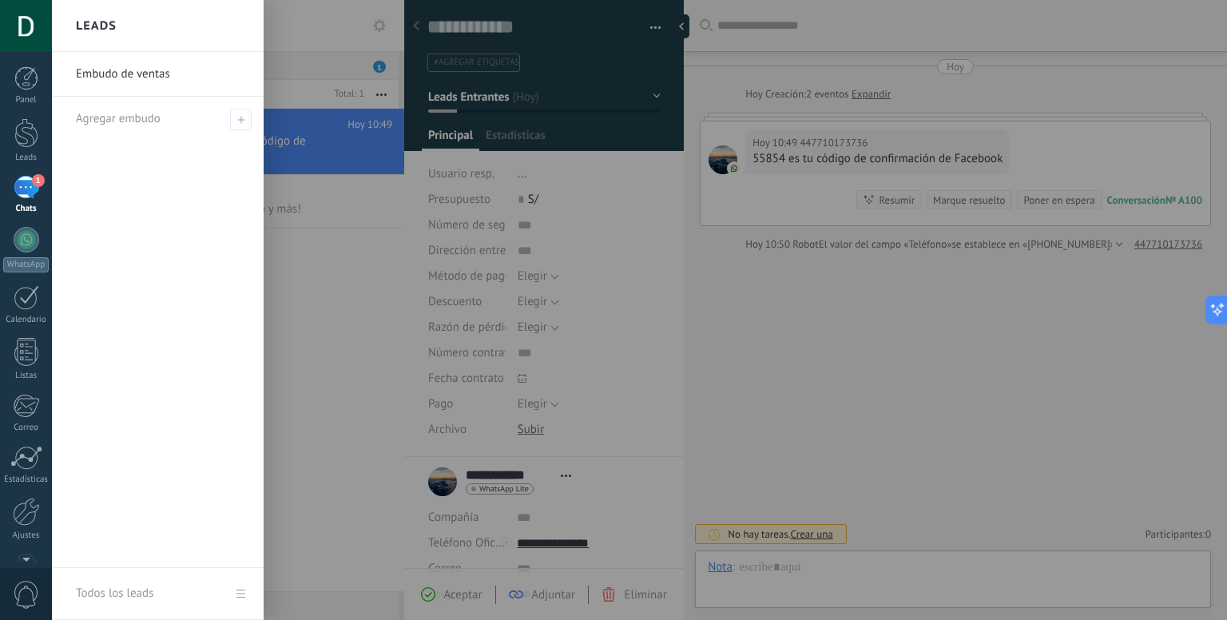
scroll to position [23, 0]
click at [882, 435] on div at bounding box center [665, 310] width 1227 height 620
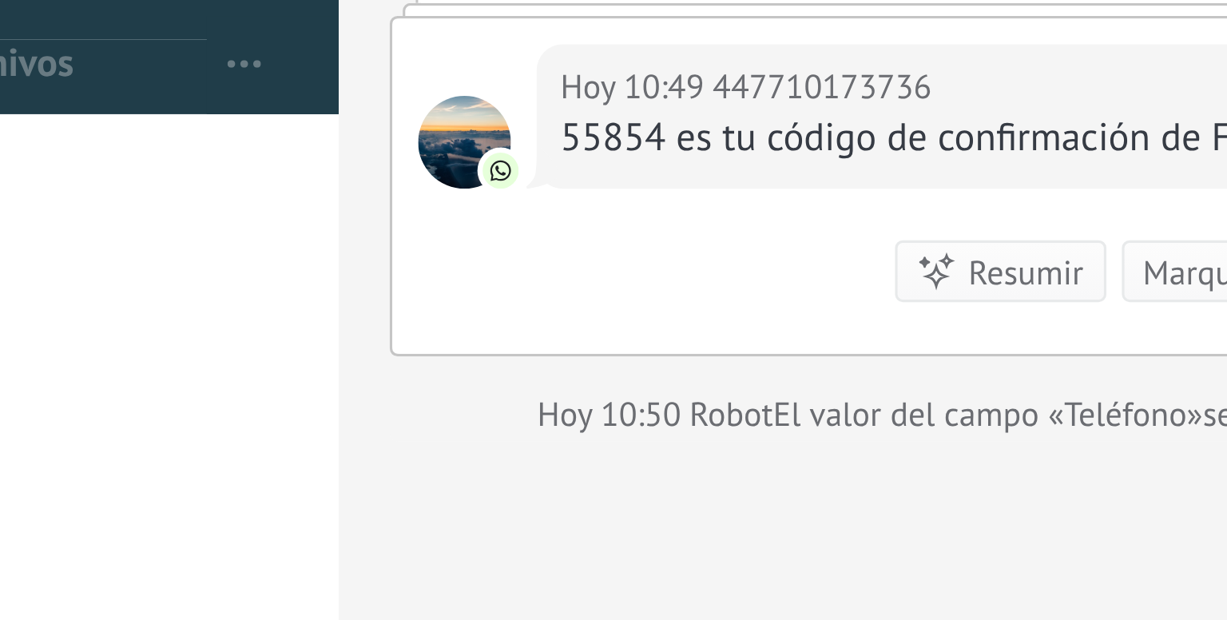
click at [775, 161] on div "55854 es tu código de confirmación de Facebook" at bounding box center [877, 159] width 250 height 16
copy div "55854"
click at [775, 161] on div "55854 es tu código de confirmación de Facebook" at bounding box center [877, 159] width 250 height 16
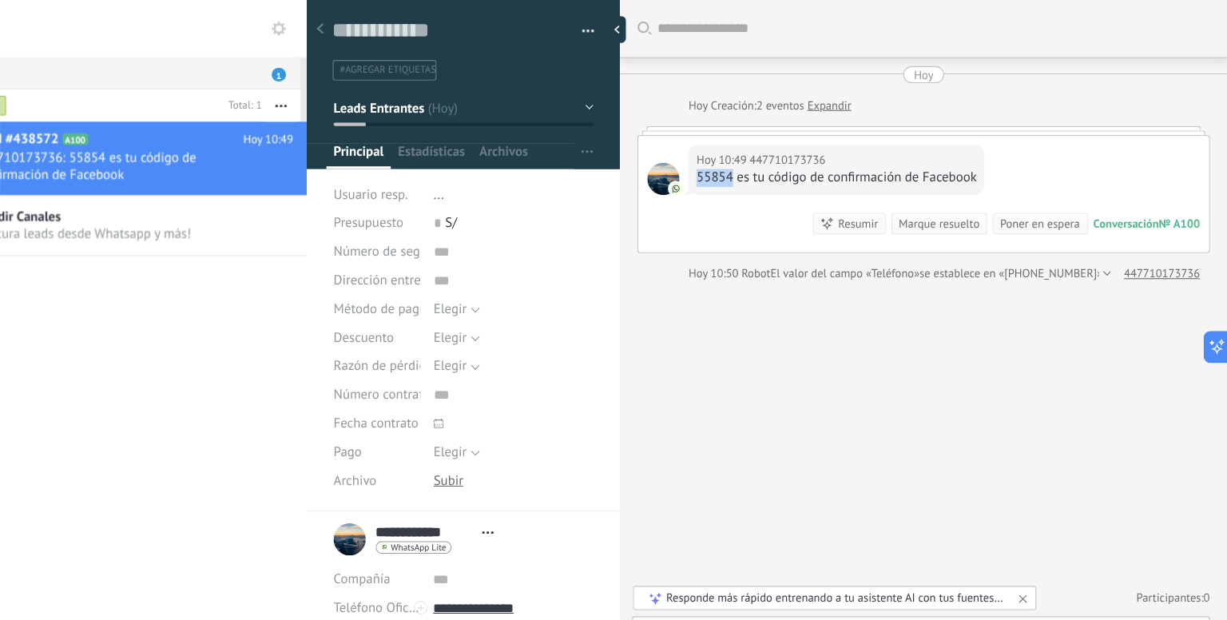
scroll to position [0, 0]
